Goal: Task Accomplishment & Management: Complete application form

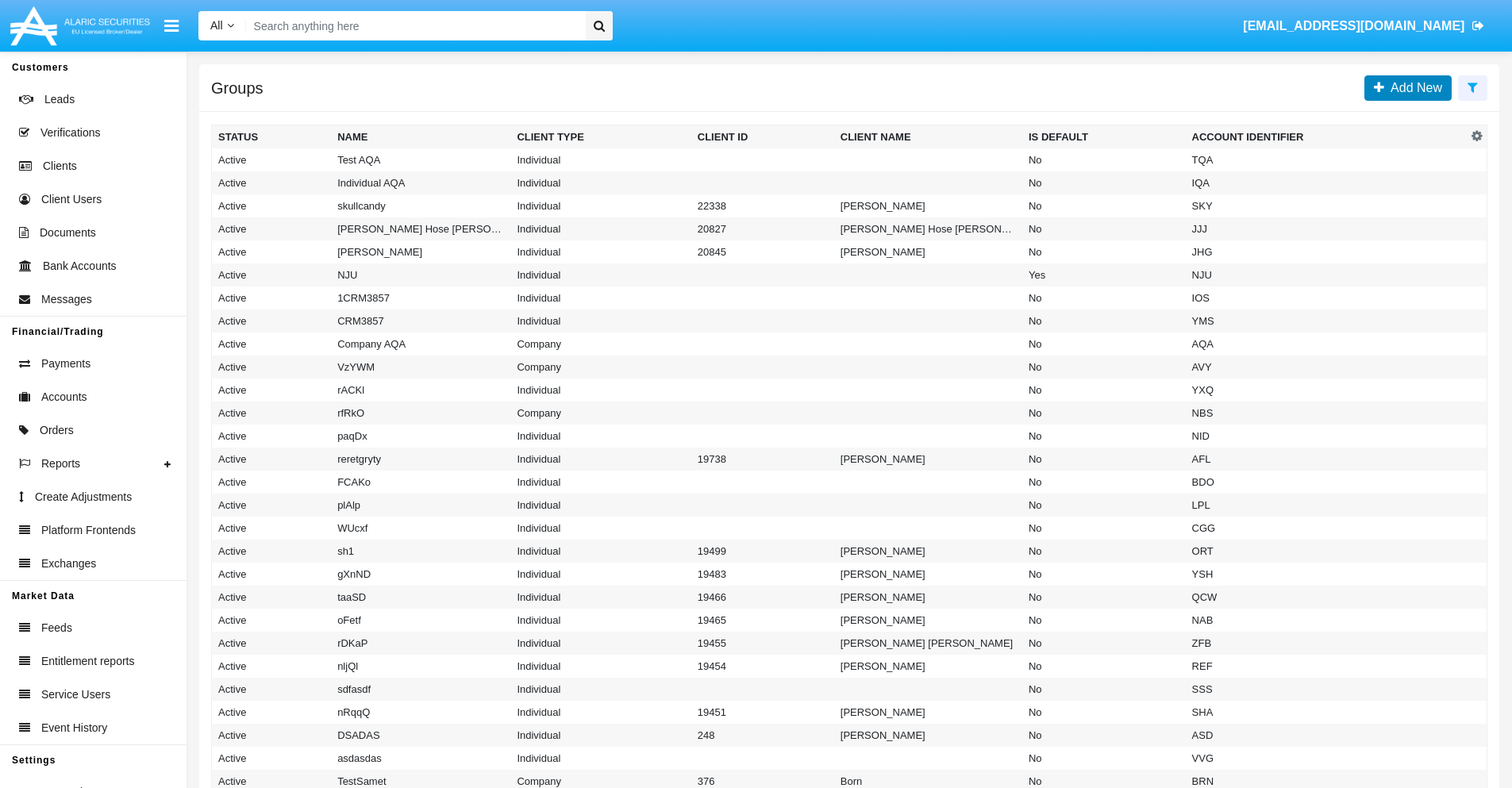
click at [1413, 87] on span "Add New" at bounding box center [1413, 87] width 58 height 14
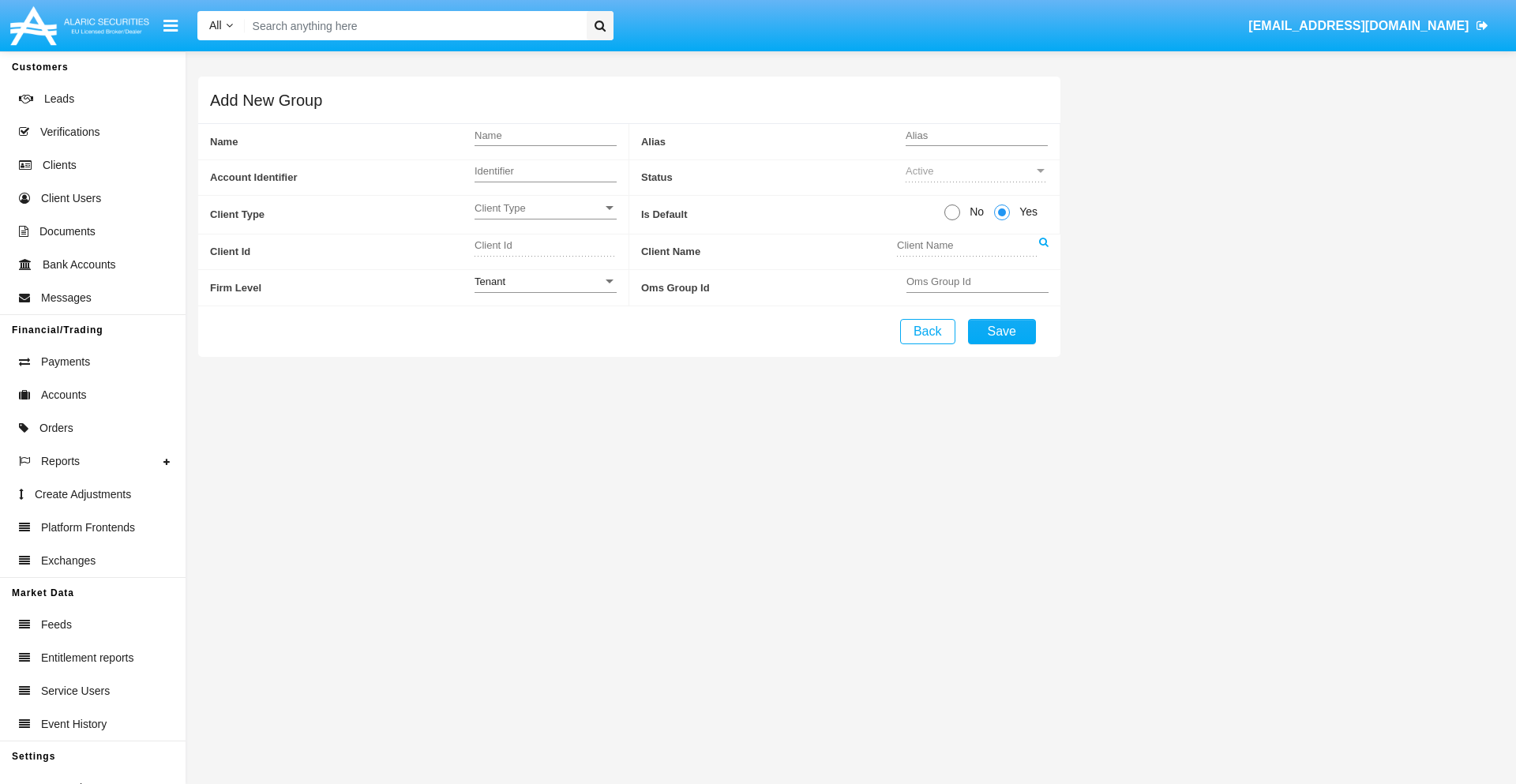
click at [974, 212] on span "No" at bounding box center [974, 212] width 28 height 17
click at [952, 220] on input "No" at bounding box center [951, 220] width 1 height 1
radio input "true"
type input "KSVXX"
type input "X"
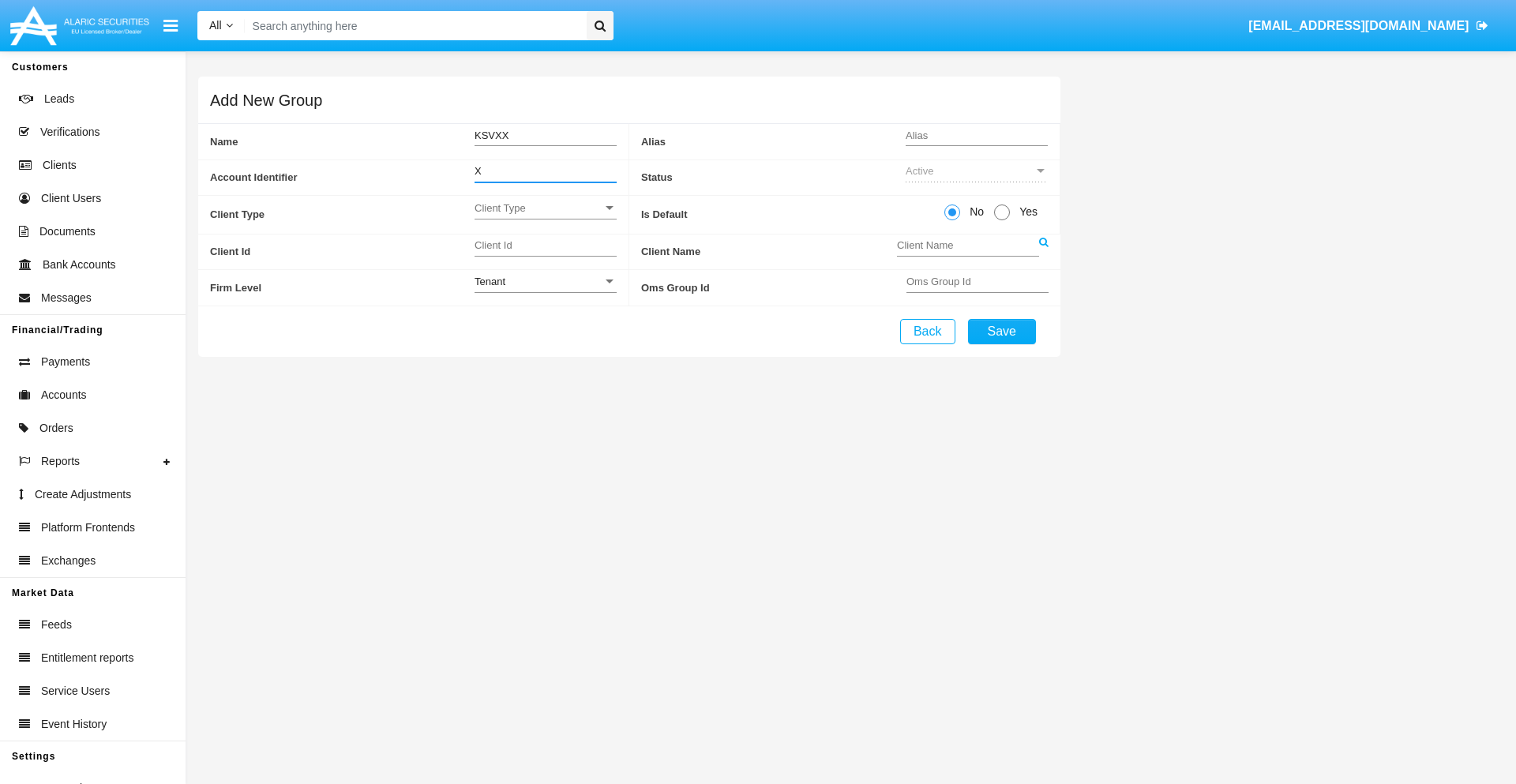
click at [545, 208] on span "Client Type" at bounding box center [538, 208] width 128 height 14
click at [545, 216] on span "Individual" at bounding box center [545, 216] width 142 height 31
click at [545, 281] on div "Tenant" at bounding box center [538, 281] width 128 height 14
click at [545, 290] on span "Tenant" at bounding box center [545, 290] width 142 height 31
type input "chbhv"
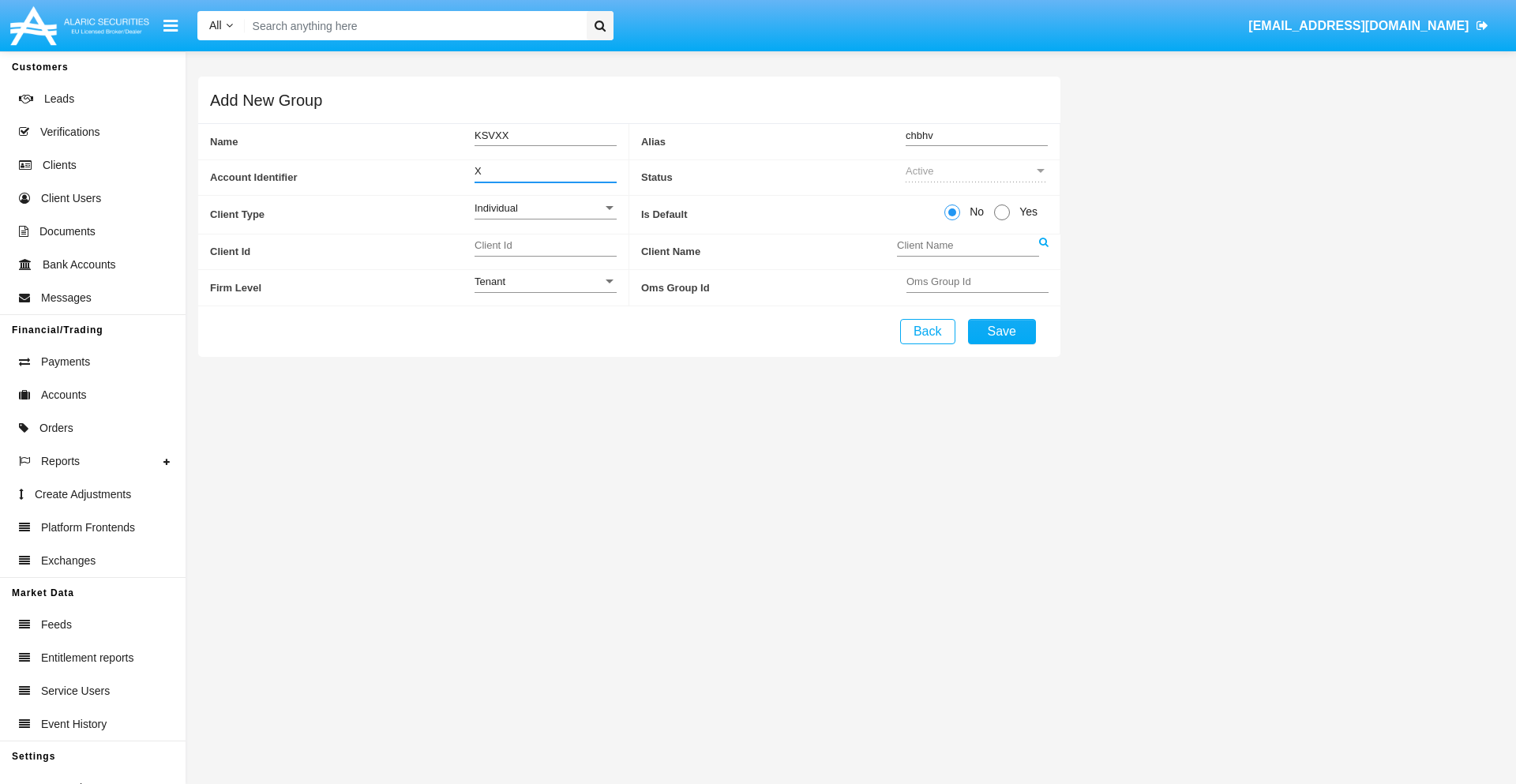
type input "X"
click at [1001, 330] on button "Save" at bounding box center [1002, 332] width 68 height 25
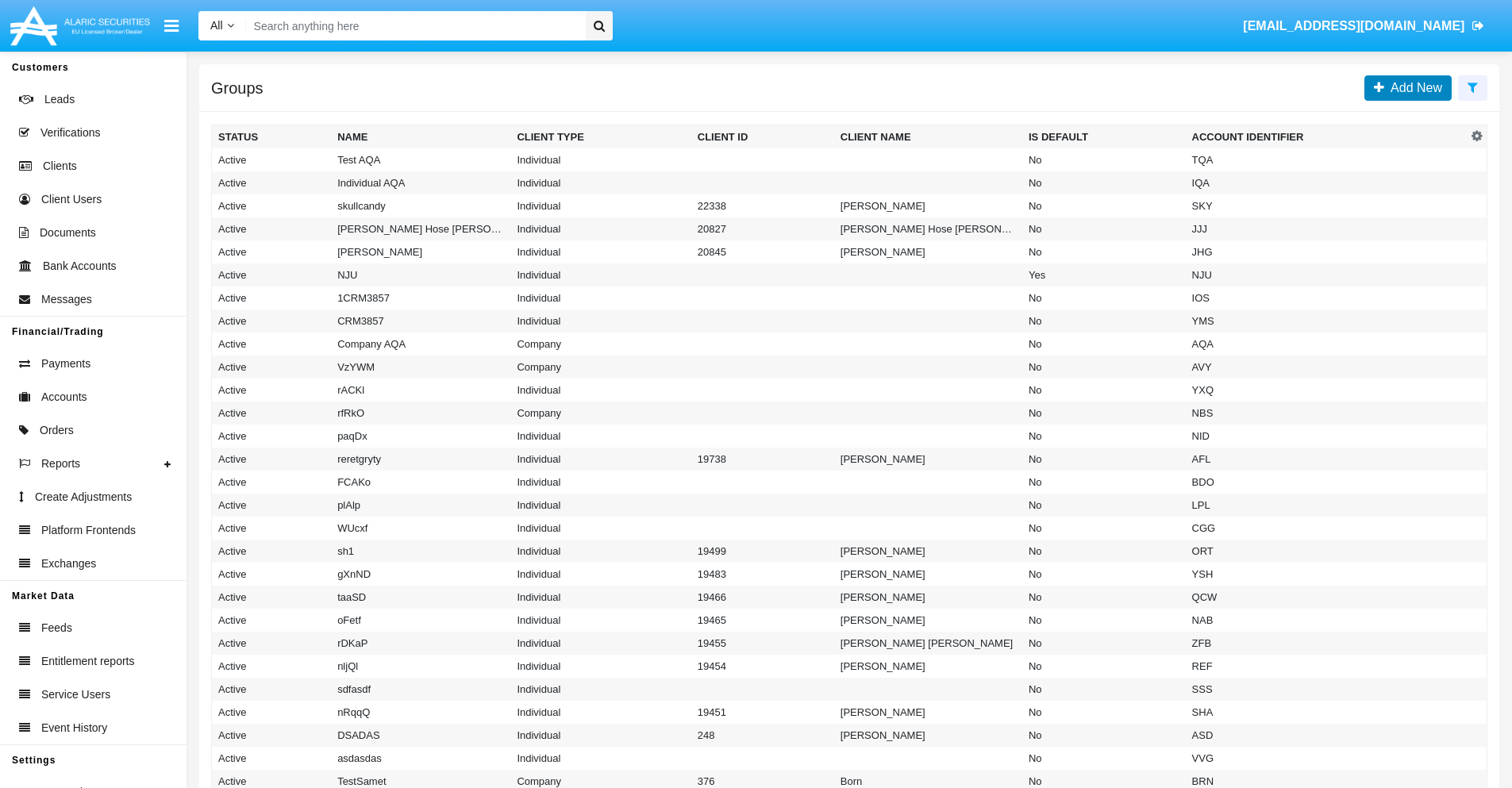
click at [1413, 87] on span "Add New" at bounding box center [1413, 87] width 58 height 14
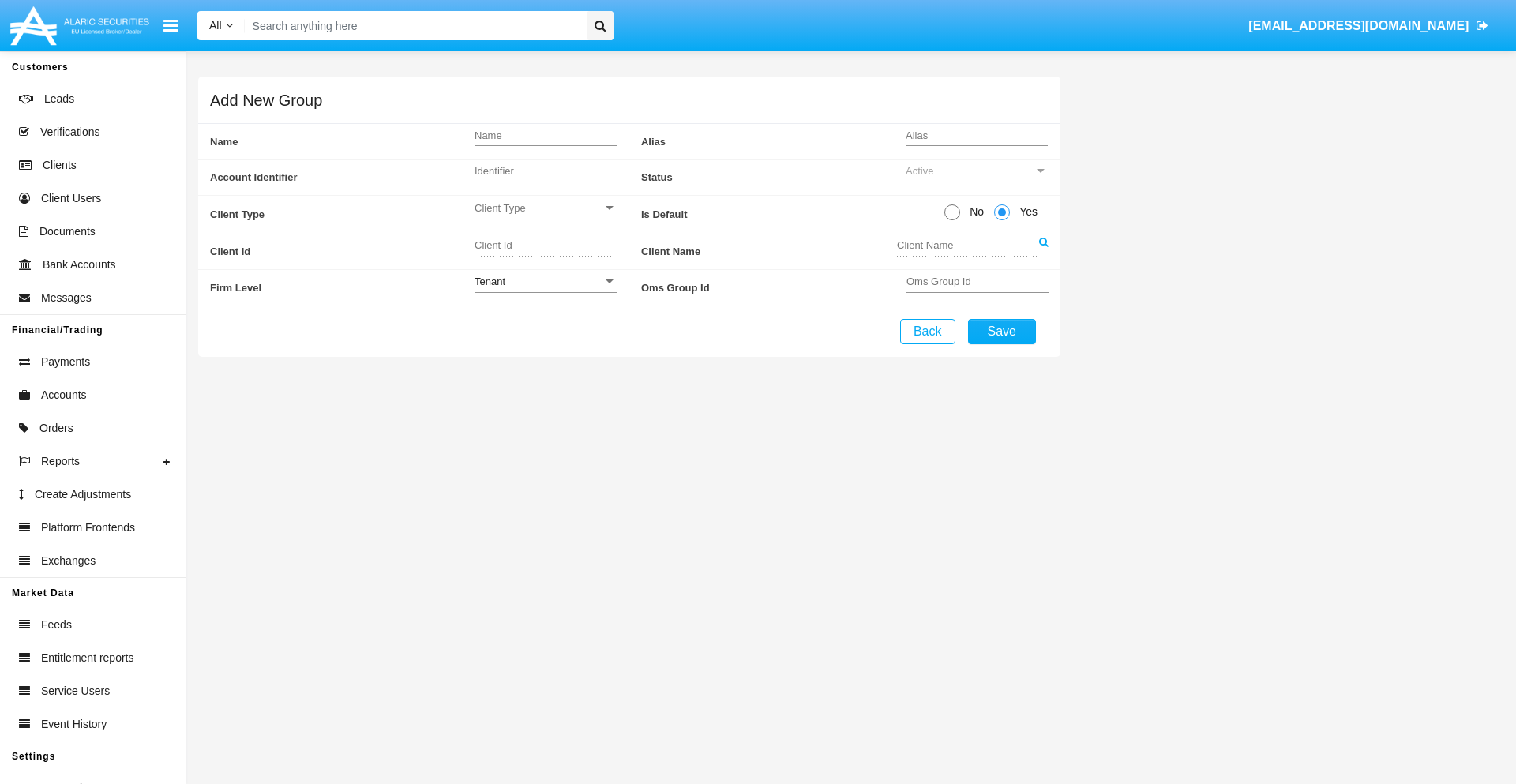
click at [974, 212] on span "No" at bounding box center [974, 212] width 28 height 17
click at [952, 220] on input "No" at bounding box center [951, 220] width 1 height 1
radio input "true"
click at [545, 208] on span "Client Type" at bounding box center [538, 208] width 128 height 14
click at [545, 247] on span "Company" at bounding box center [545, 248] width 142 height 31
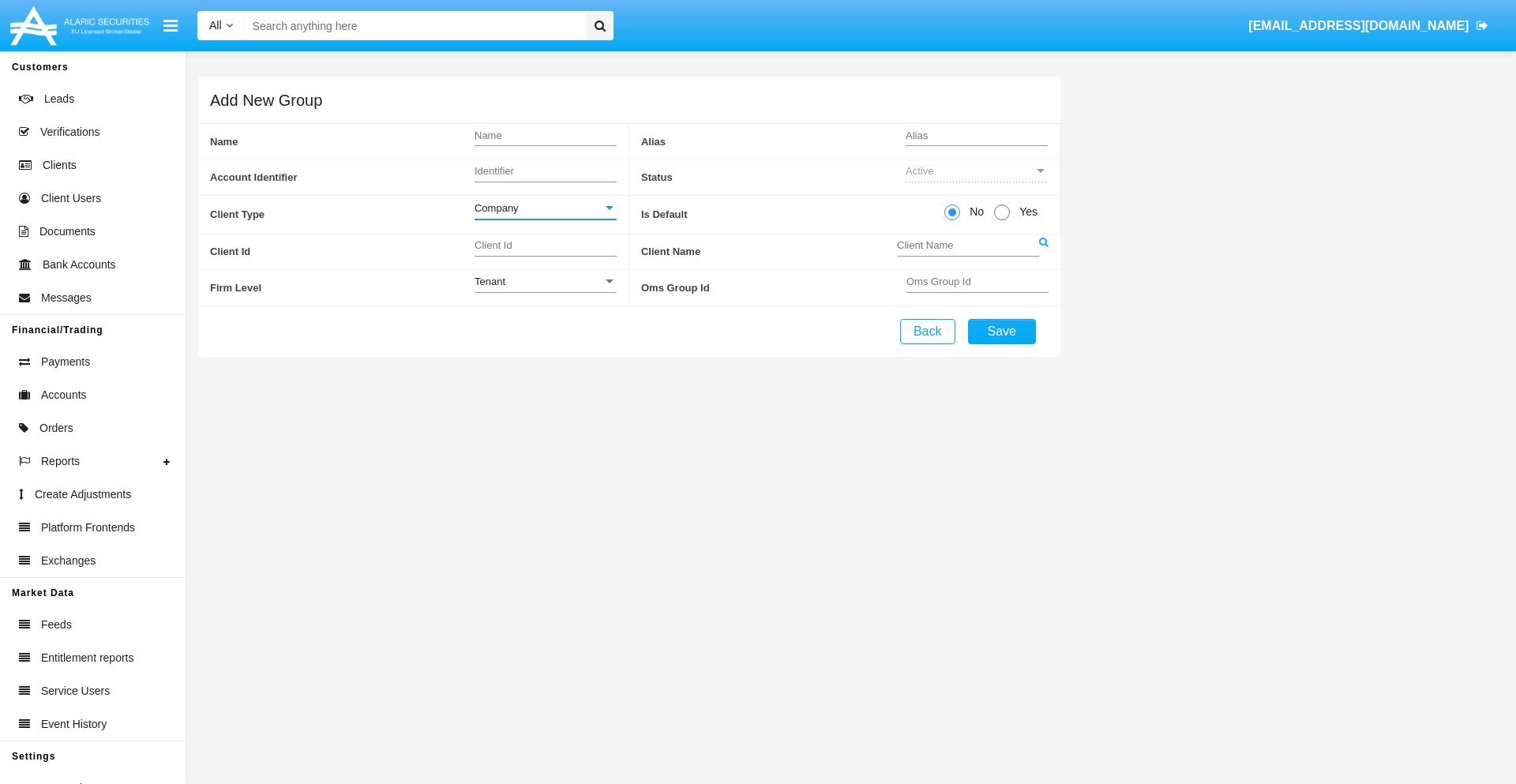
click at [1043, 251] on link at bounding box center [1044, 252] width 10 height 36
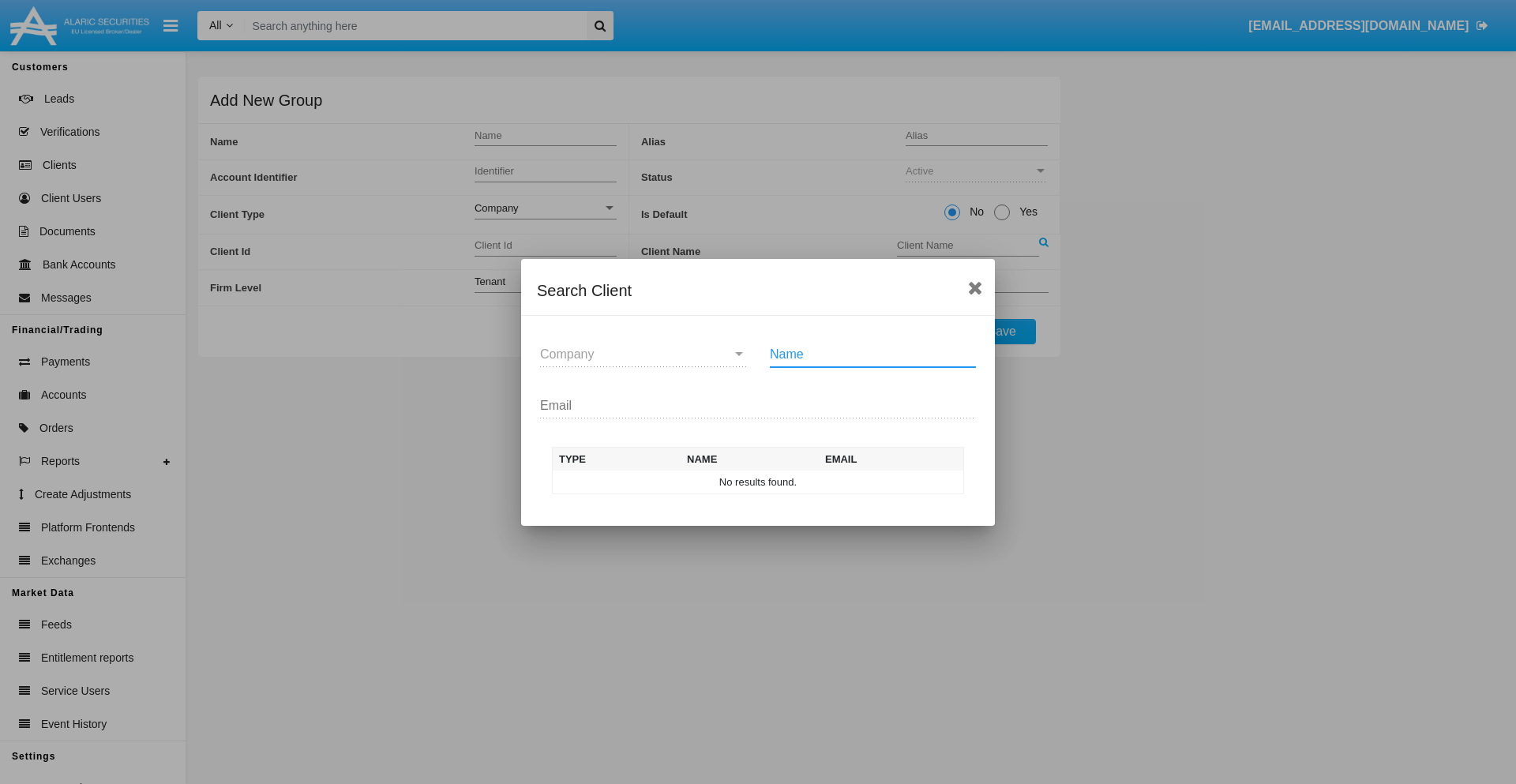
click at [873, 353] on input "Name" at bounding box center [873, 354] width 206 height 14
type input "FlashTurtles"
click at [772, 482] on td "FlashTurtles" at bounding box center [772, 482] width 166 height 24
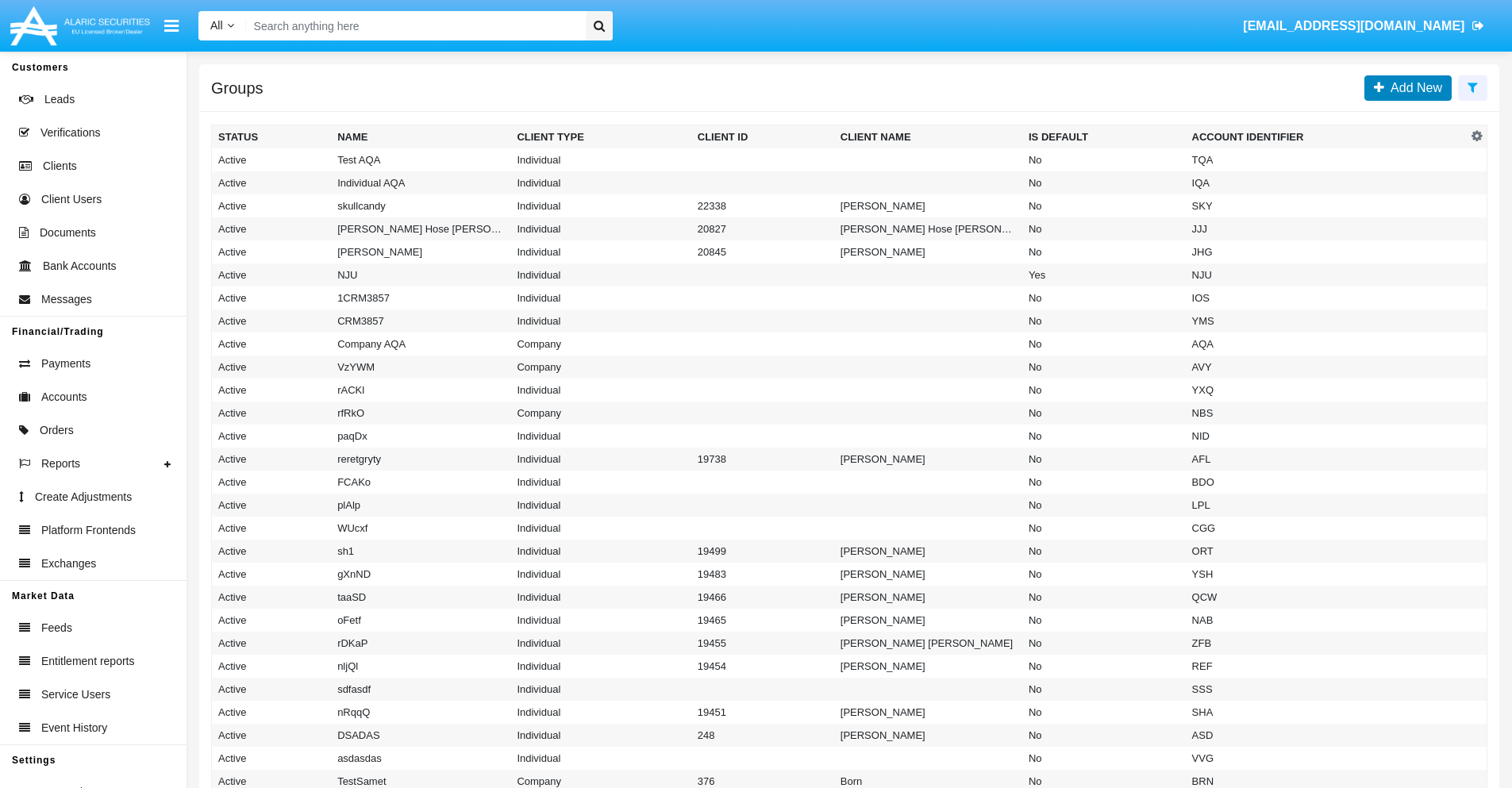
click at [1413, 87] on span "Add New" at bounding box center [1413, 87] width 58 height 14
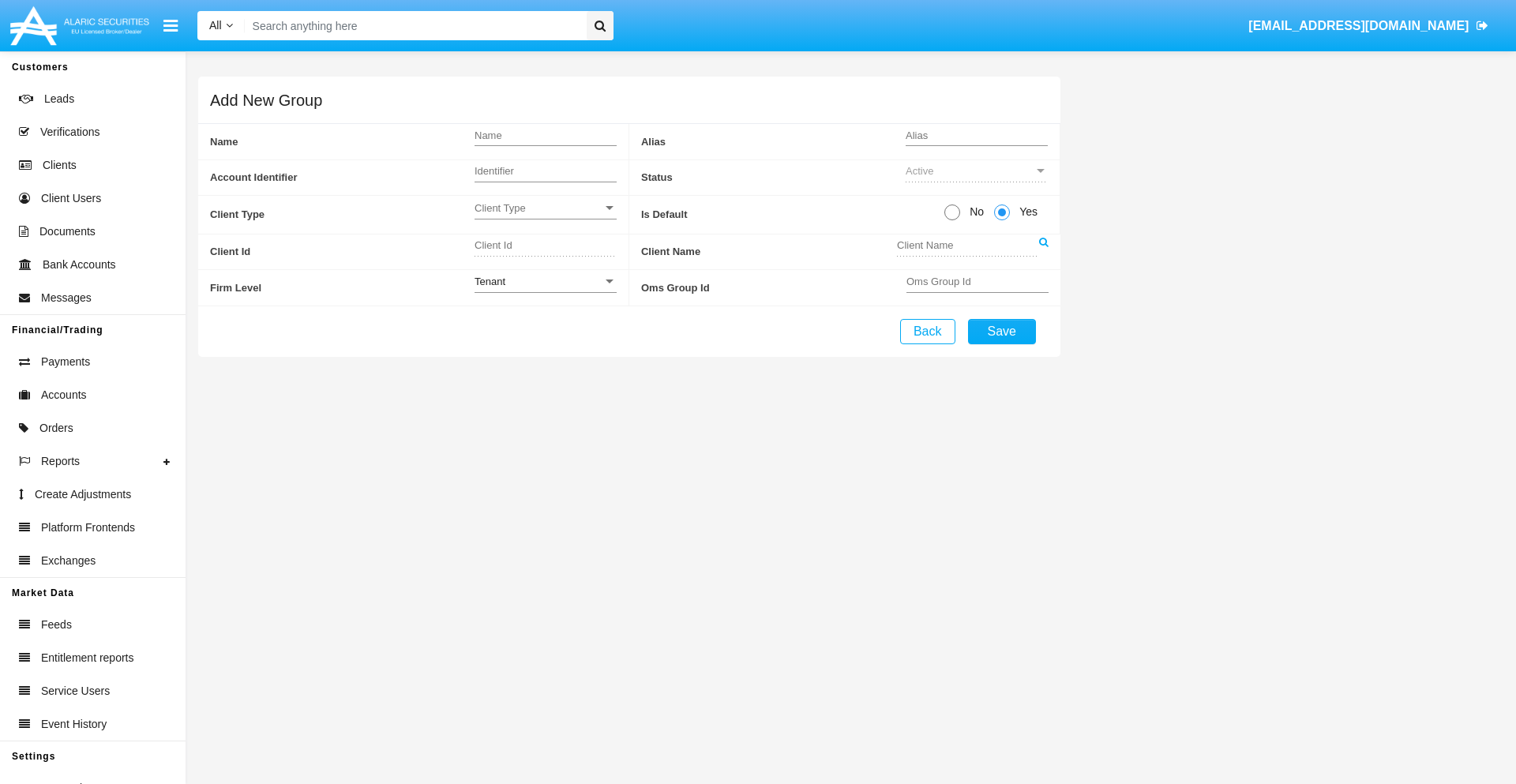
click at [974, 212] on span "No" at bounding box center [974, 212] width 28 height 17
click at [952, 220] on input "No" at bounding box center [951, 220] width 1 height 1
radio input "true"
click at [545, 208] on span "Client Type" at bounding box center [538, 208] width 128 height 14
click at [545, 216] on span "Individual" at bounding box center [545, 216] width 142 height 31
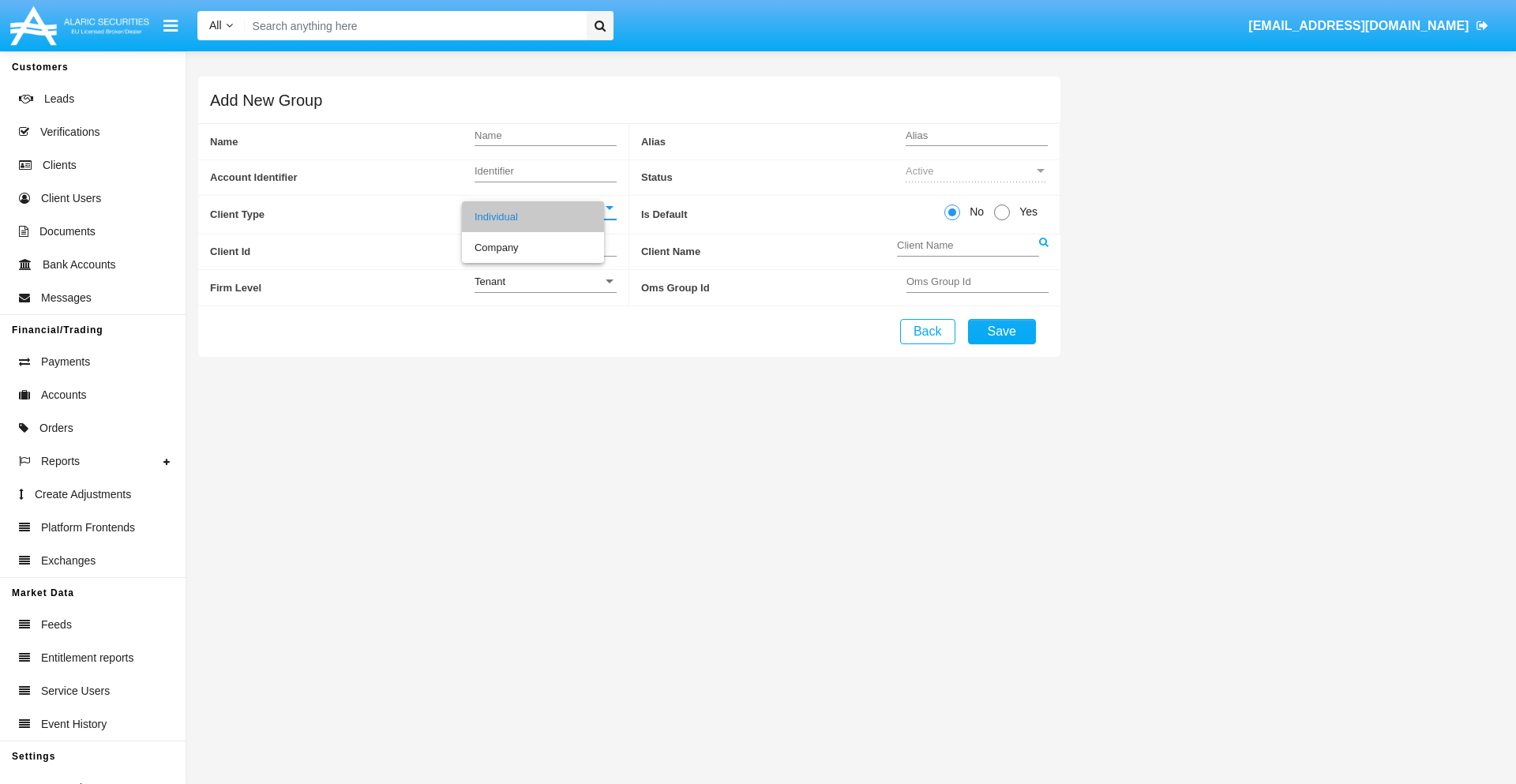
click at [1043, 251] on link at bounding box center [1044, 252] width 10 height 36
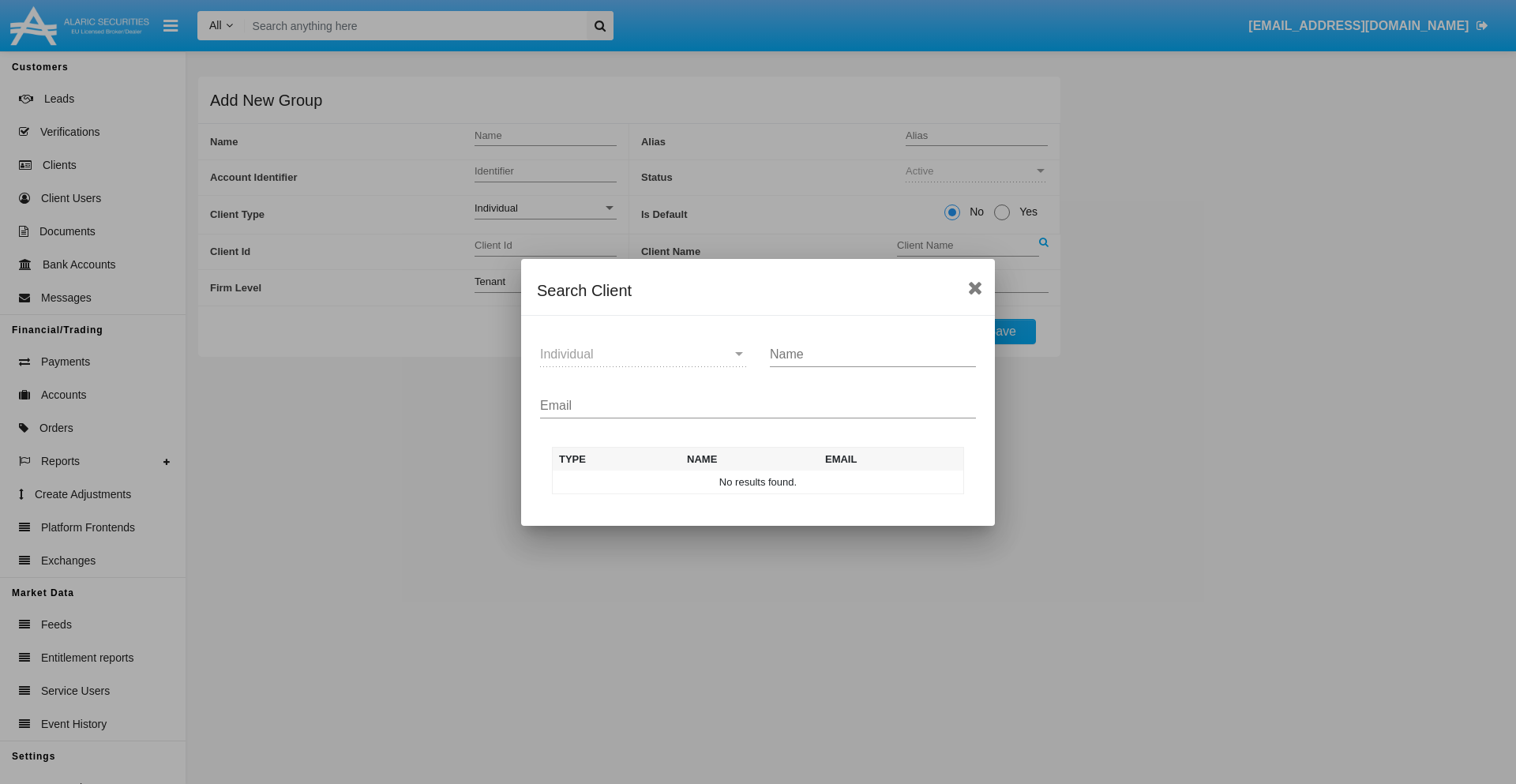
click at [758, 405] on input "Email" at bounding box center [757, 406] width 436 height 14
type input "test-user-snake@aqa.com"
click at [888, 482] on td "test-user-snake@aqa.com" at bounding box center [888, 482] width 151 height 24
